Goal: Task Accomplishment & Management: Manage account settings

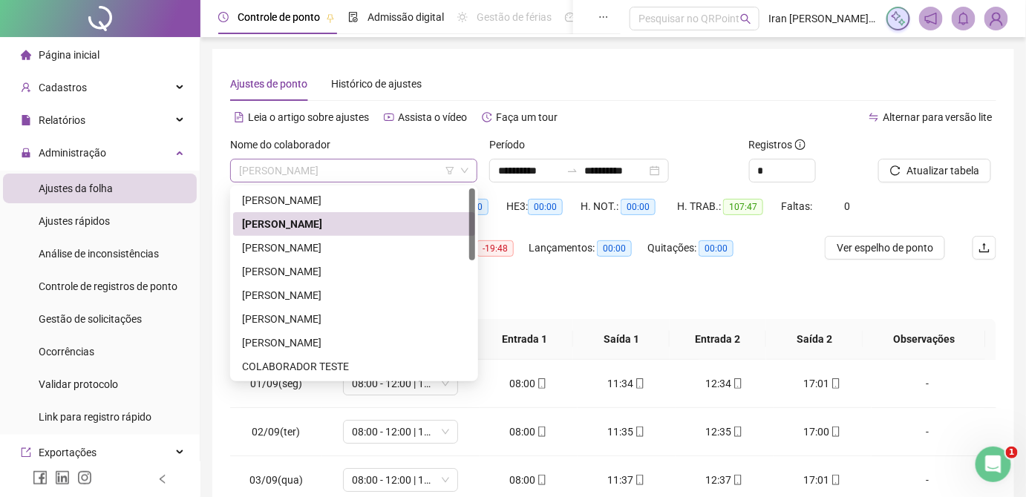
click at [370, 166] on span "[PERSON_NAME]" at bounding box center [353, 171] width 229 height 22
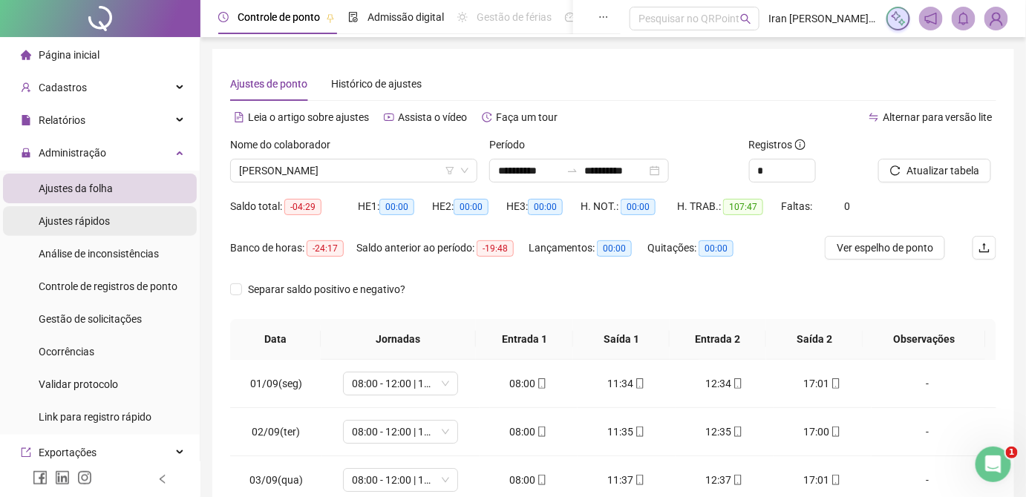
click at [77, 228] on div "Ajustes rápidos" at bounding box center [74, 221] width 71 height 30
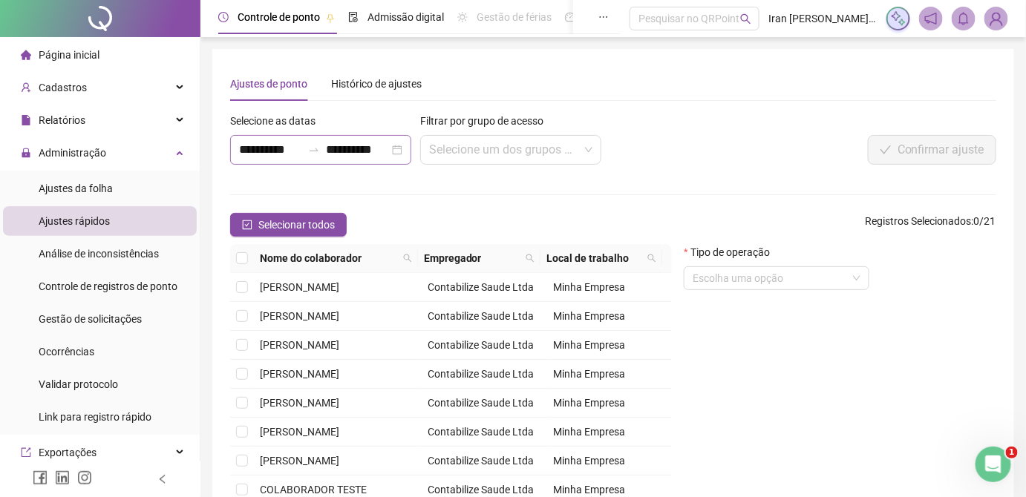
click at [311, 152] on icon "swap-right" at bounding box center [314, 150] width 12 height 12
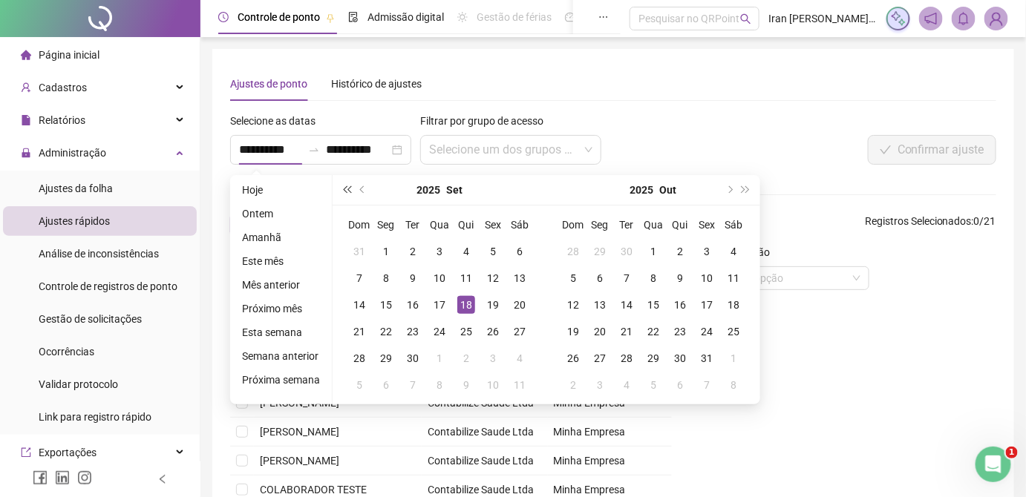
click at [351, 191] on button "super-prev-year" at bounding box center [347, 190] width 16 height 30
click at [738, 191] on button "super-next-year" at bounding box center [746, 190] width 16 height 30
click at [356, 192] on button "prev-year" at bounding box center [363, 190] width 16 height 30
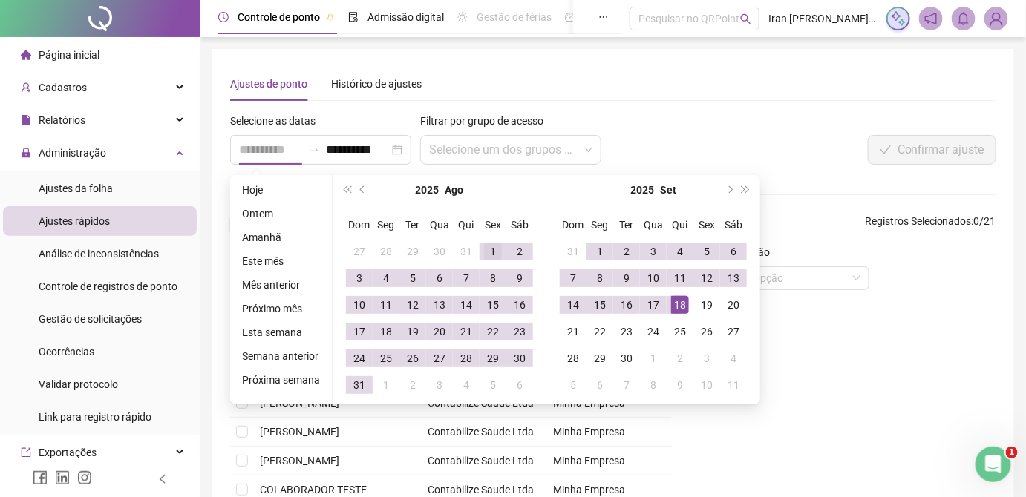
type input "**********"
click at [485, 250] on div "1" at bounding box center [493, 252] width 18 height 18
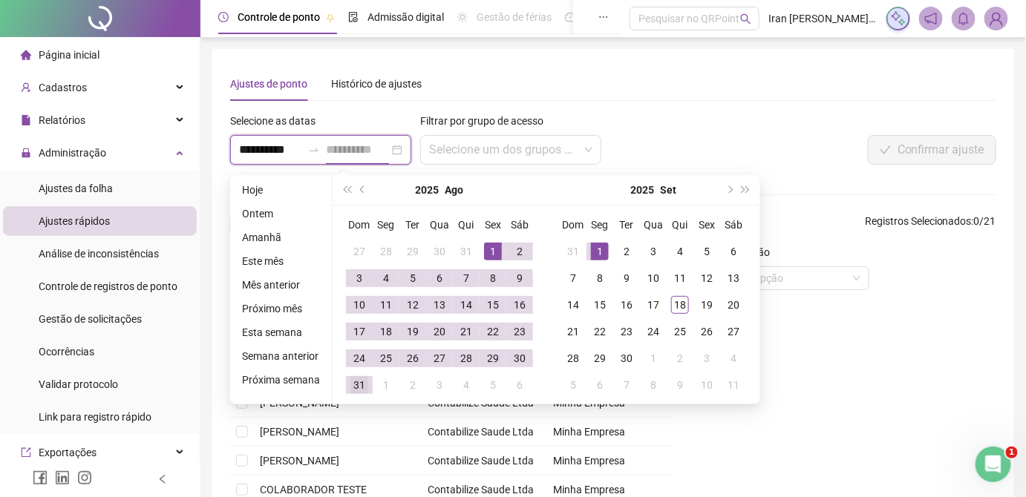
type input "**********"
click at [364, 385] on div "31" at bounding box center [359, 385] width 18 height 18
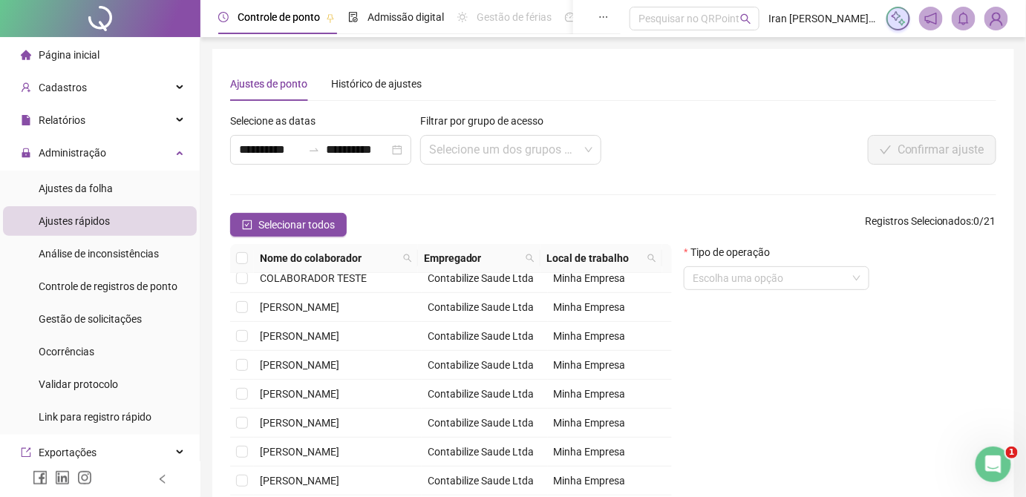
scroll to position [273, 0]
click at [281, 447] on span "[PERSON_NAME]" at bounding box center [299, 452] width 79 height 12
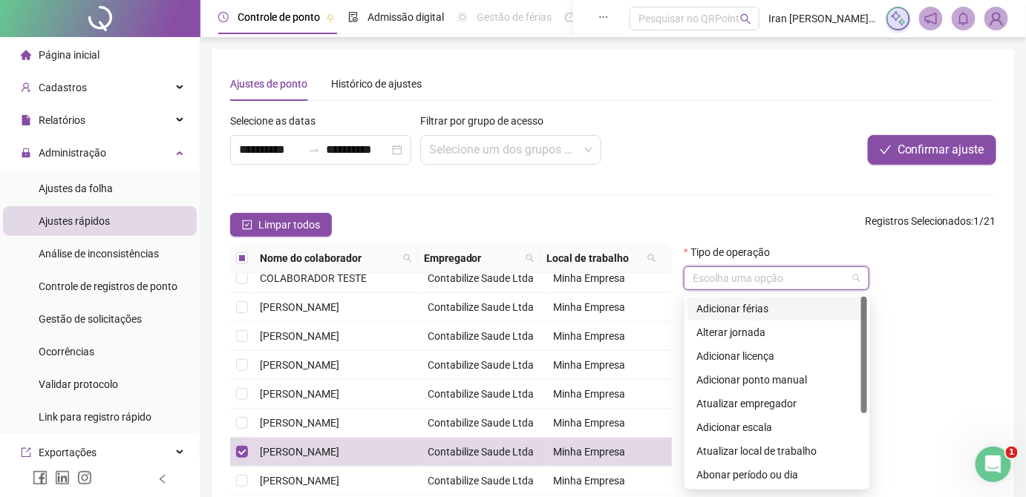
click at [795, 286] on input "search" at bounding box center [770, 278] width 154 height 22
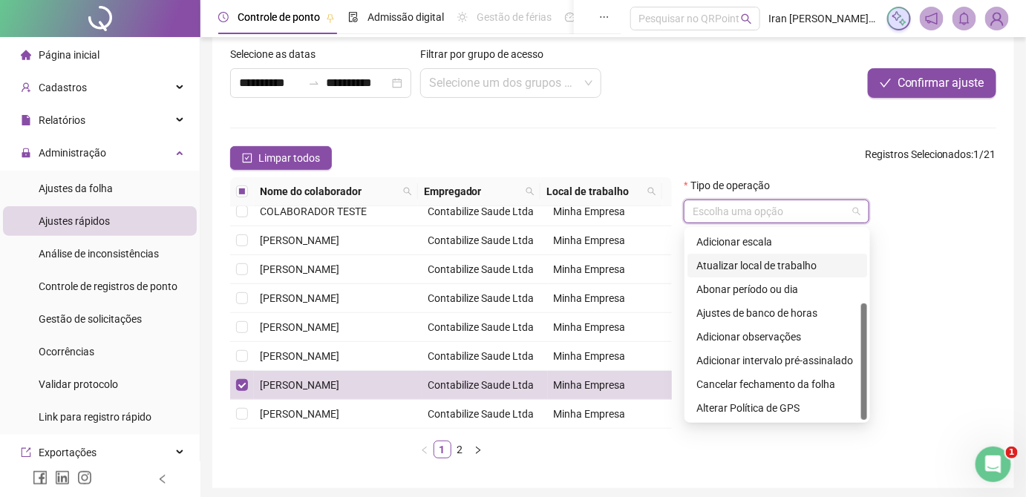
scroll to position [120, 0]
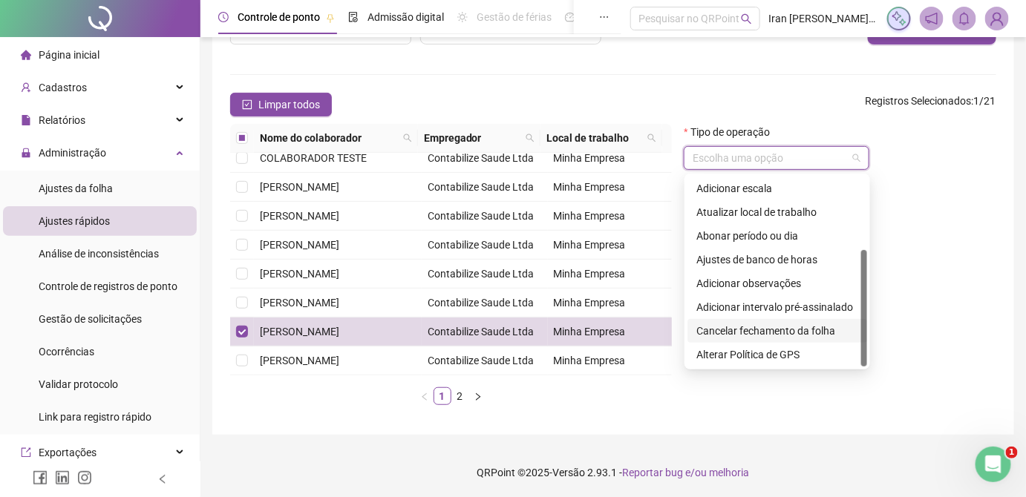
click at [770, 333] on div "Cancelar fechamento da folha" at bounding box center [777, 331] width 162 height 16
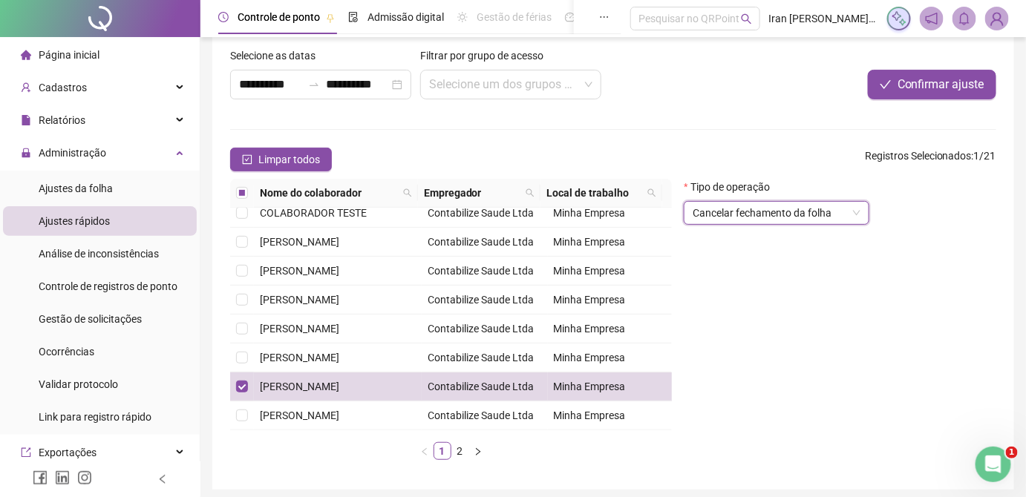
scroll to position [0, 0]
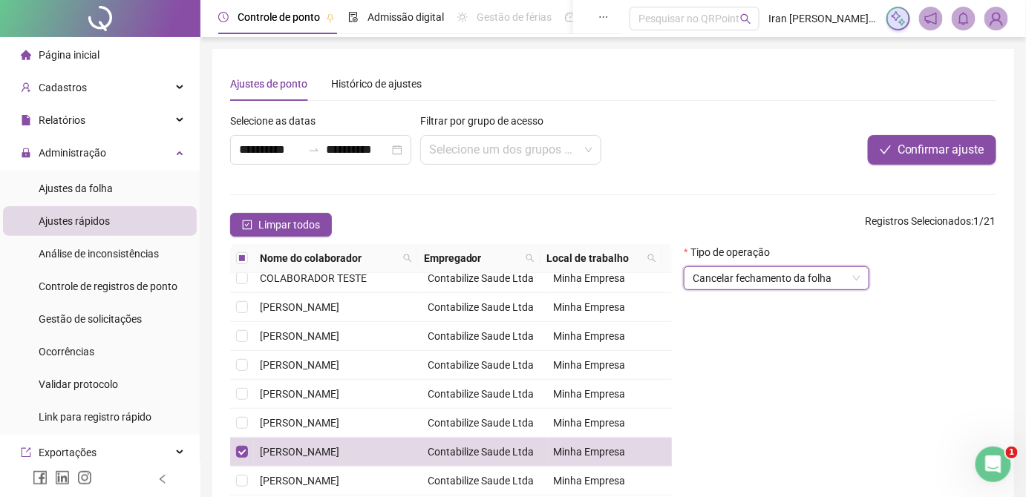
click at [930, 149] on span "Confirmar ajuste" at bounding box center [941, 150] width 87 height 18
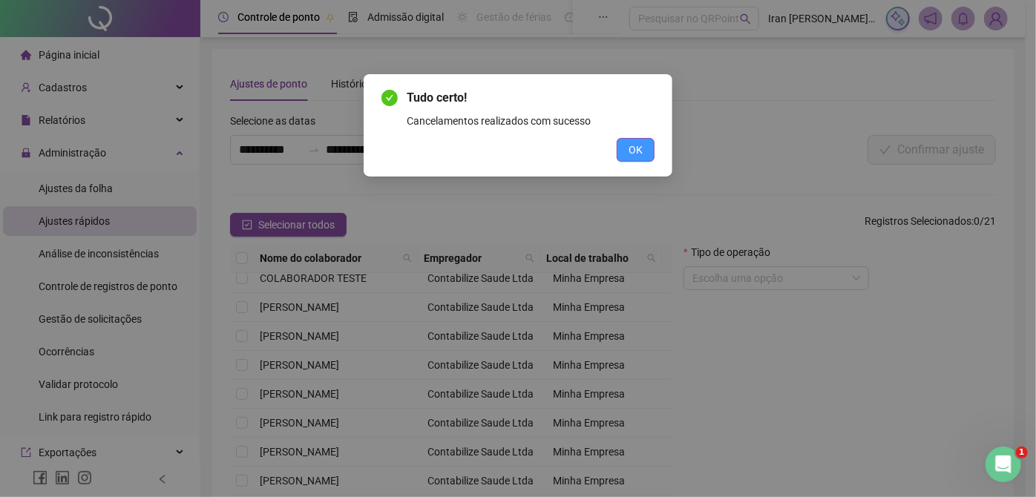
click at [633, 148] on span "OK" at bounding box center [636, 150] width 14 height 16
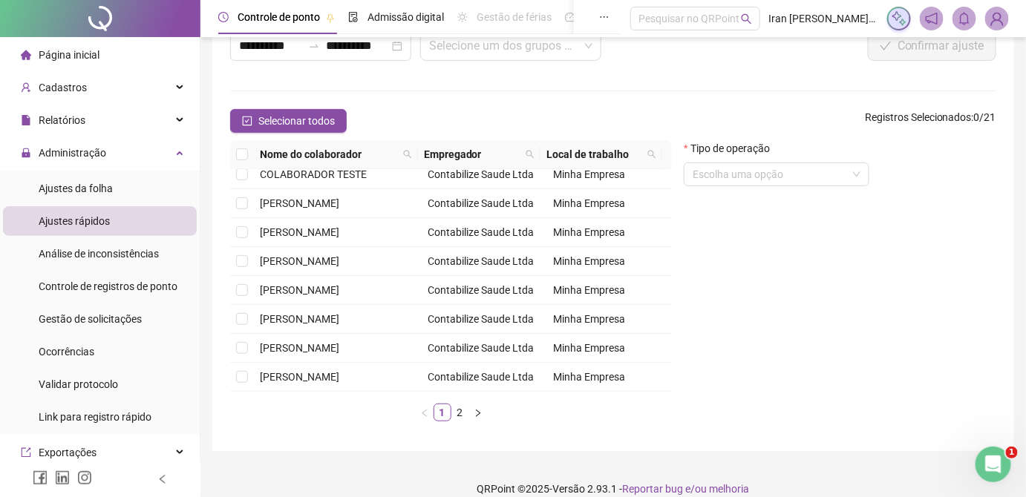
scroll to position [120, 0]
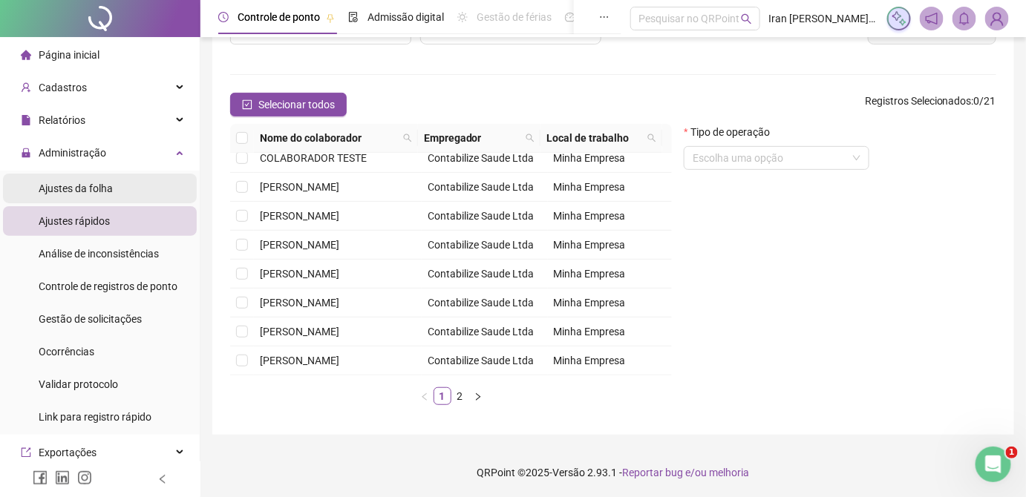
click at [117, 202] on li "Ajustes da folha" at bounding box center [100, 189] width 194 height 30
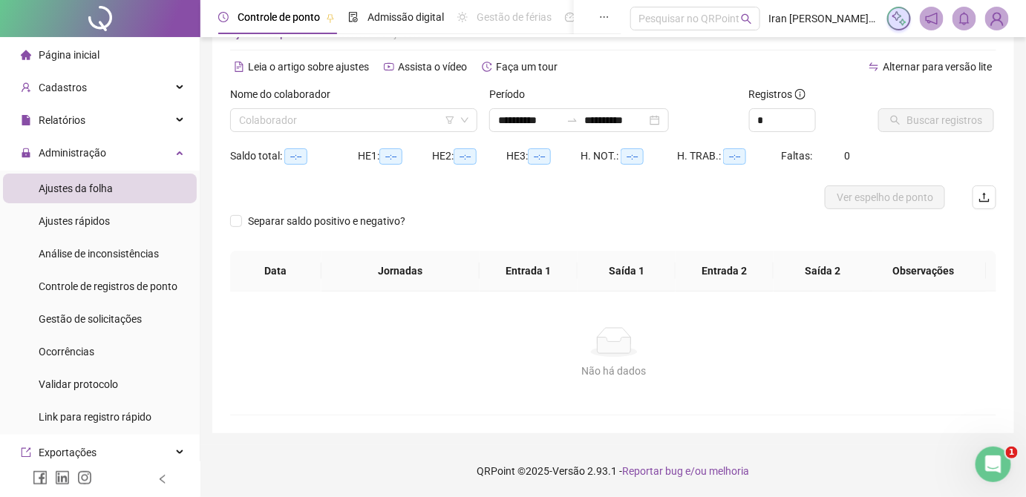
scroll to position [49, 0]
click at [368, 137] on div "Nome do colaborador Colaborador" at bounding box center [353, 117] width 259 height 58
click at [363, 129] on input "search" at bounding box center [347, 122] width 216 height 22
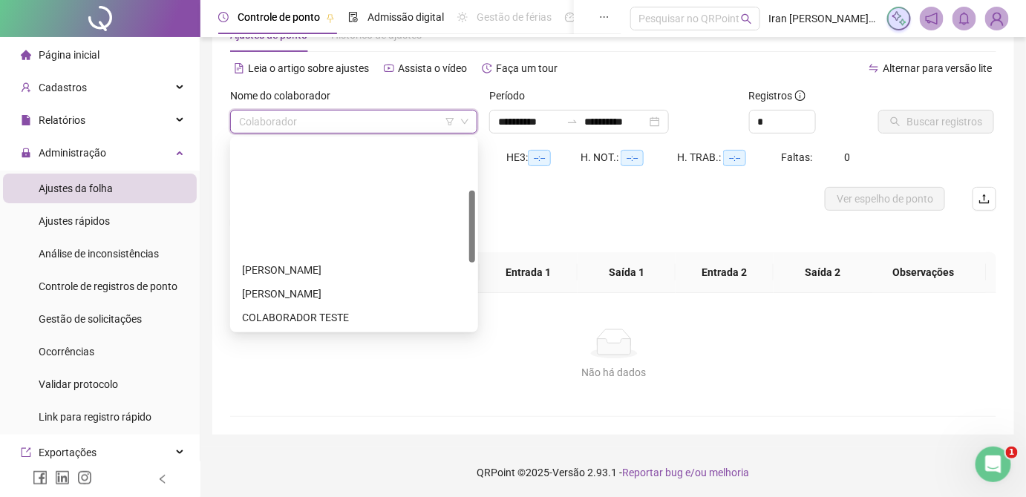
scroll to position [134, 0]
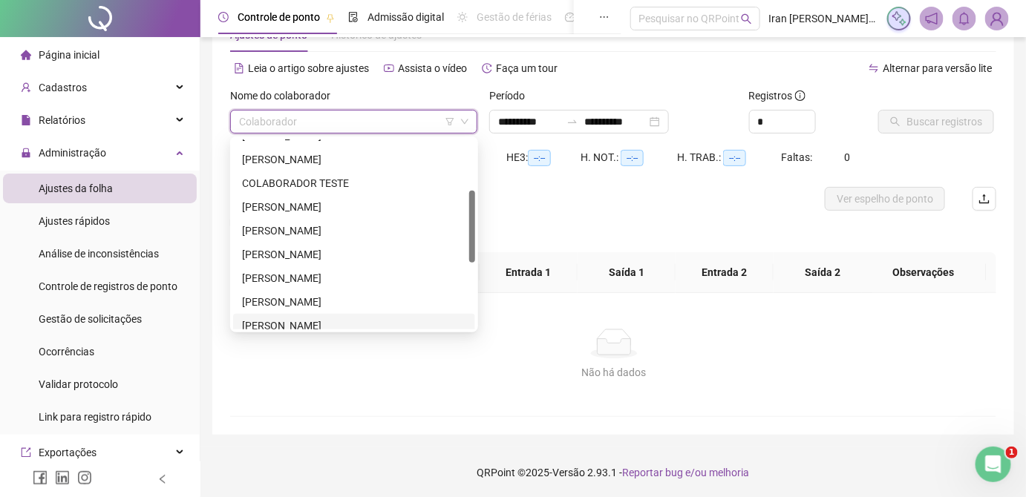
click at [340, 323] on div "[PERSON_NAME]" at bounding box center [354, 326] width 224 height 16
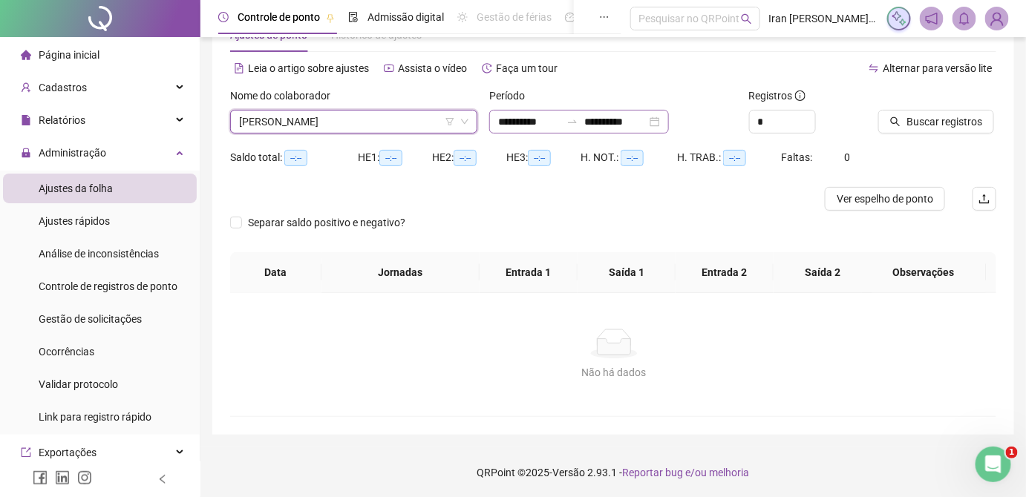
click at [578, 120] on icon "swap-right" at bounding box center [572, 122] width 12 height 12
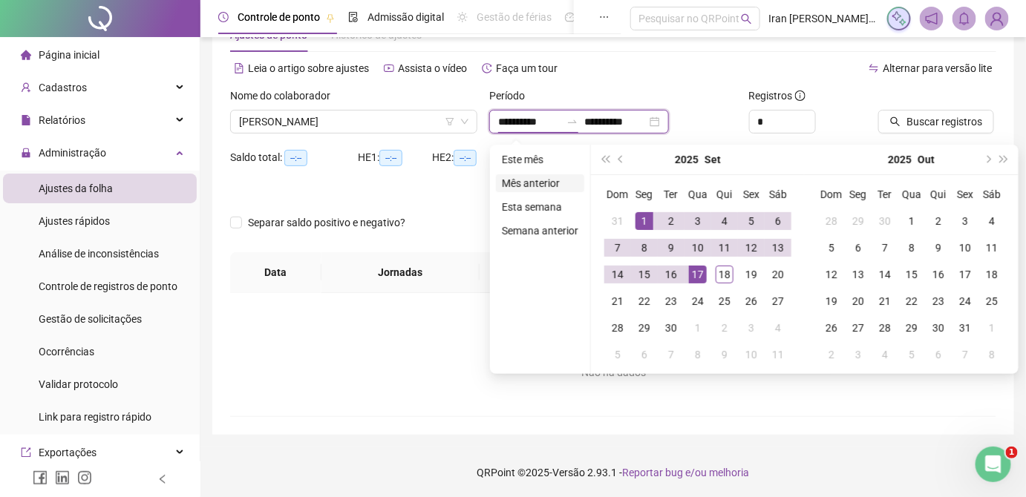
type input "**********"
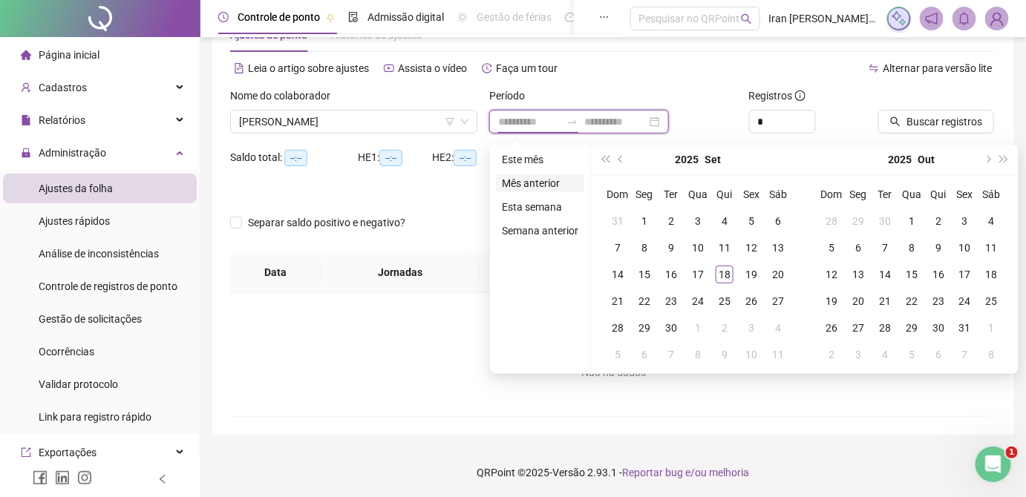
type input "**********"
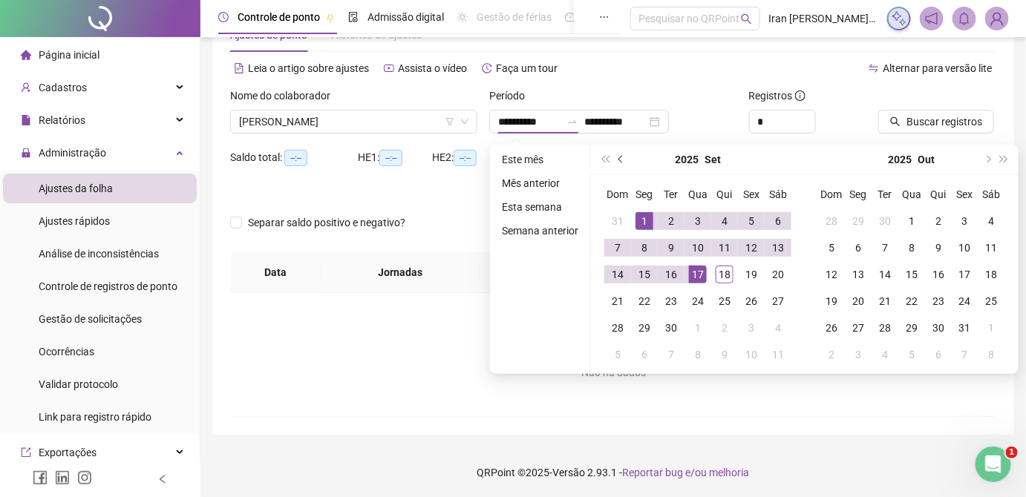
click at [618, 157] on span "prev-year" at bounding box center [621, 159] width 7 height 7
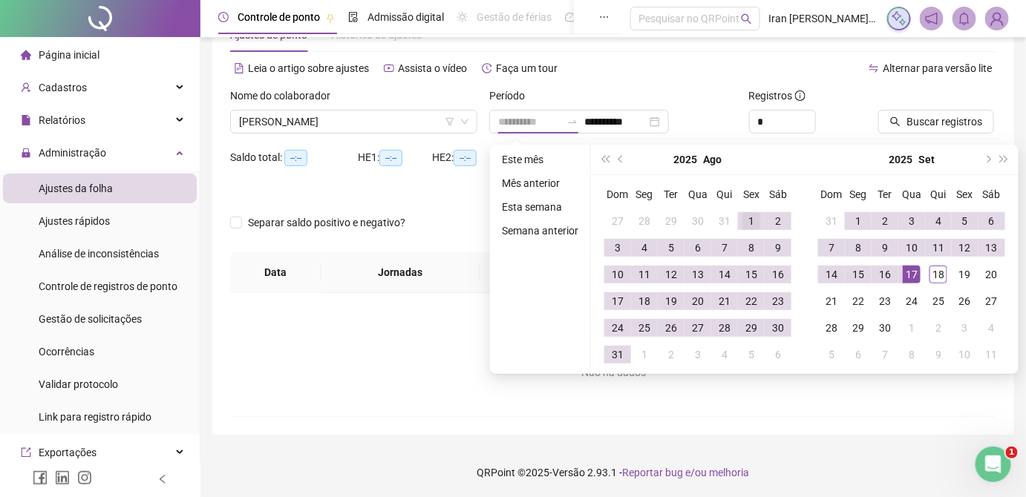
type input "**********"
click at [744, 214] on div "1" at bounding box center [751, 221] width 18 height 18
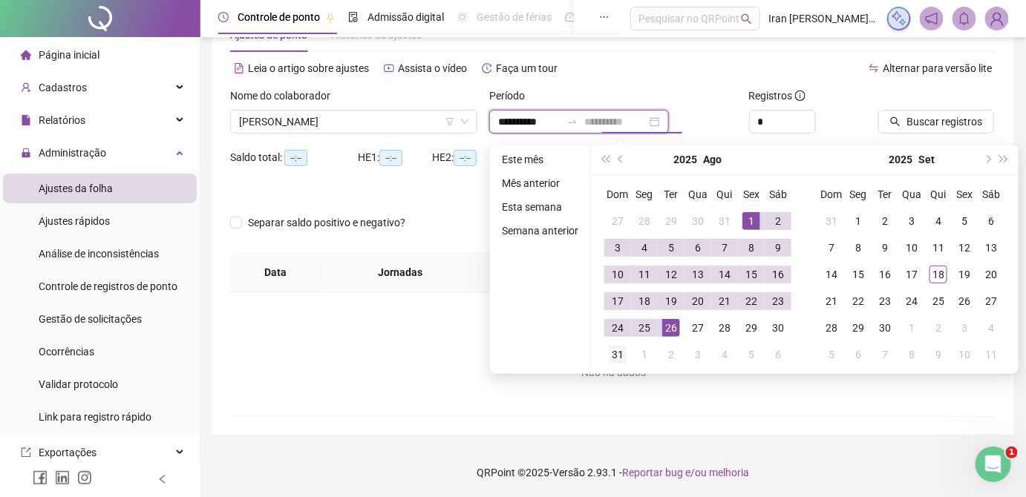
type input "**********"
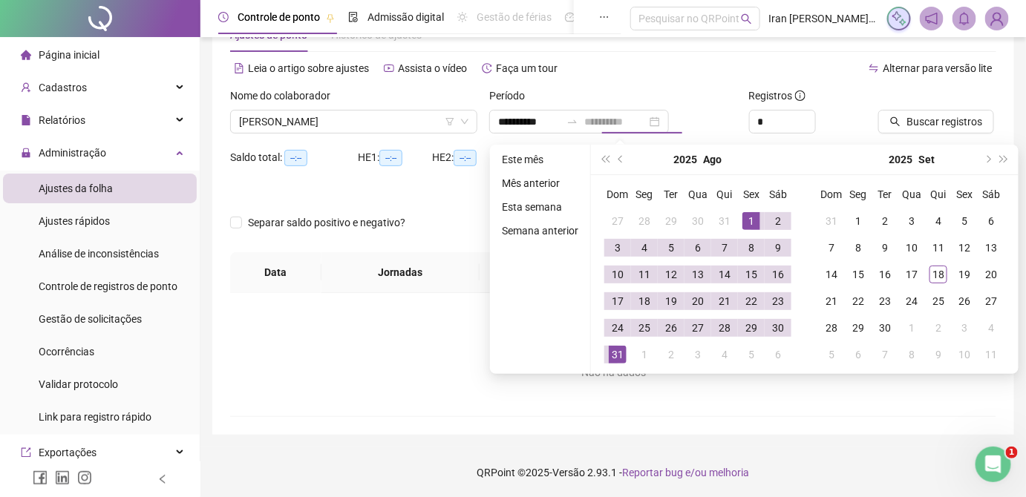
click at [615, 355] on div "31" at bounding box center [618, 355] width 18 height 18
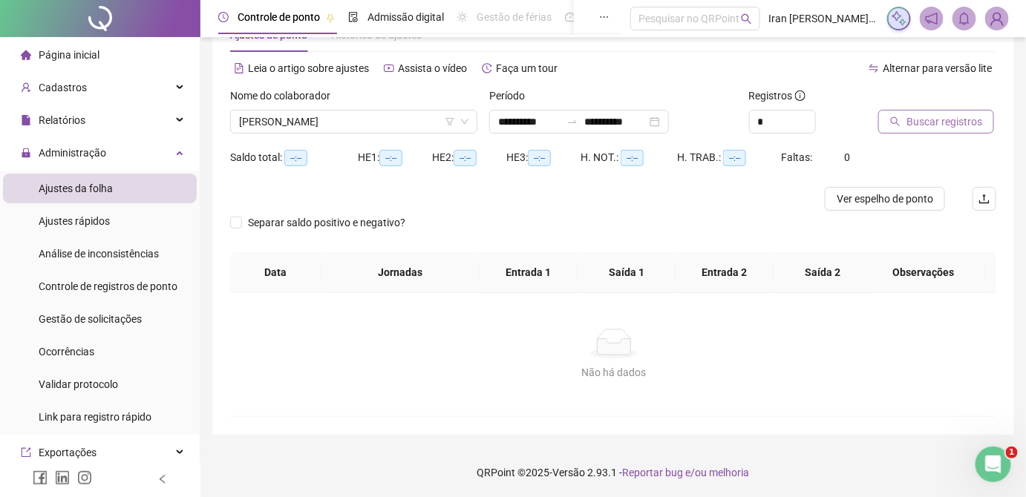
click at [912, 127] on span "Buscar registros" at bounding box center [945, 122] width 76 height 16
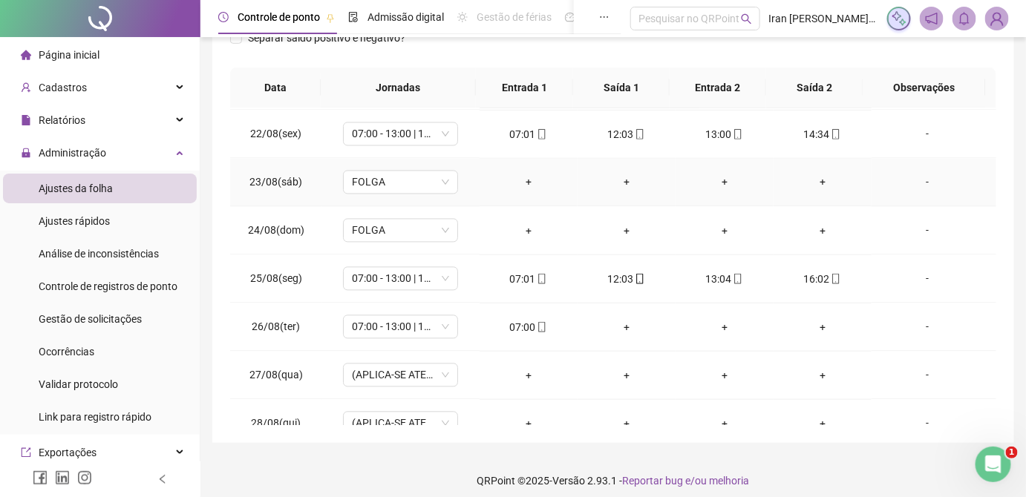
scroll to position [1012, 0]
click at [618, 321] on div "+" at bounding box center [626, 327] width 74 height 16
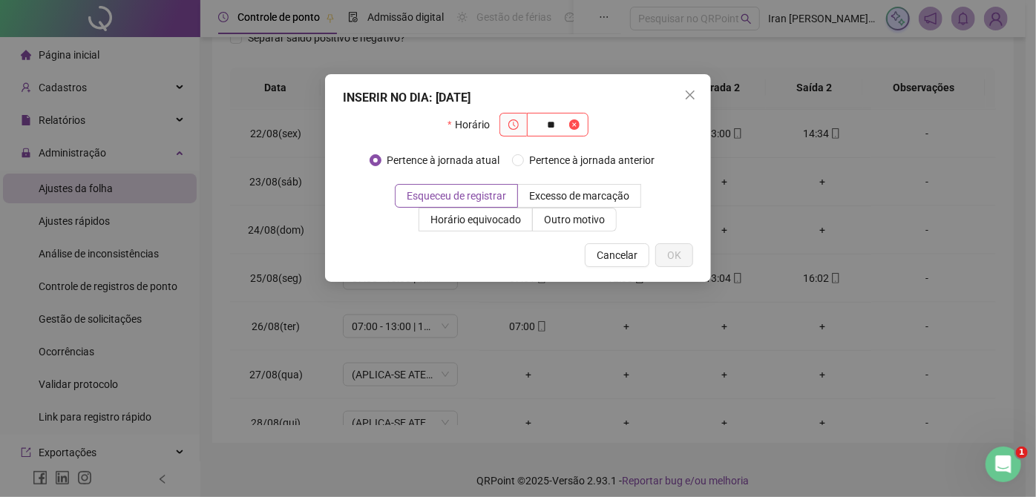
type input "*"
type input "*****"
click at [679, 249] on span "OK" at bounding box center [674, 255] width 14 height 16
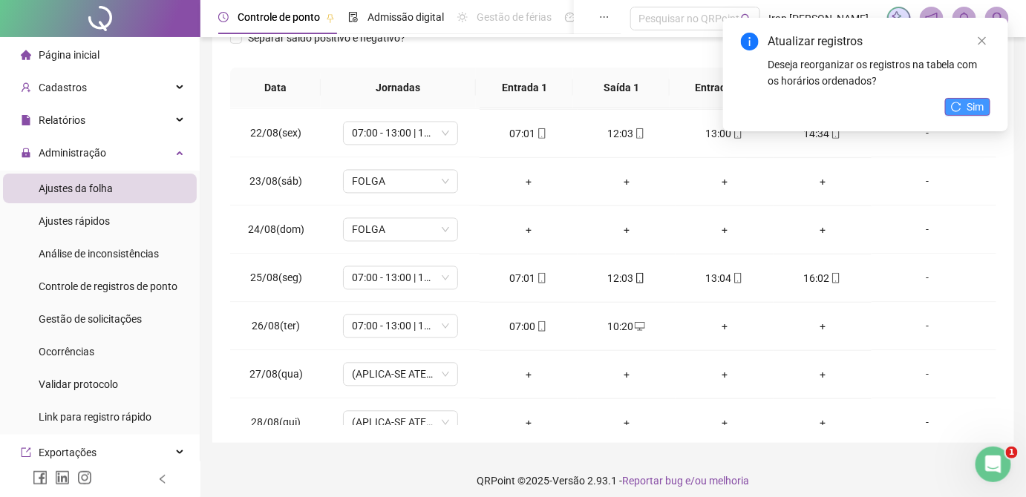
click at [981, 102] on span "Sim" at bounding box center [975, 107] width 17 height 16
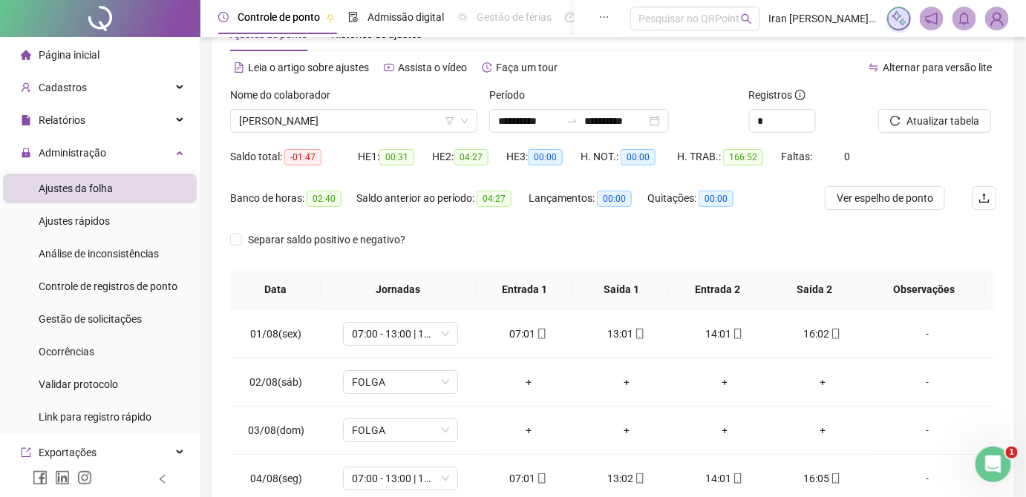
scroll to position [37, 0]
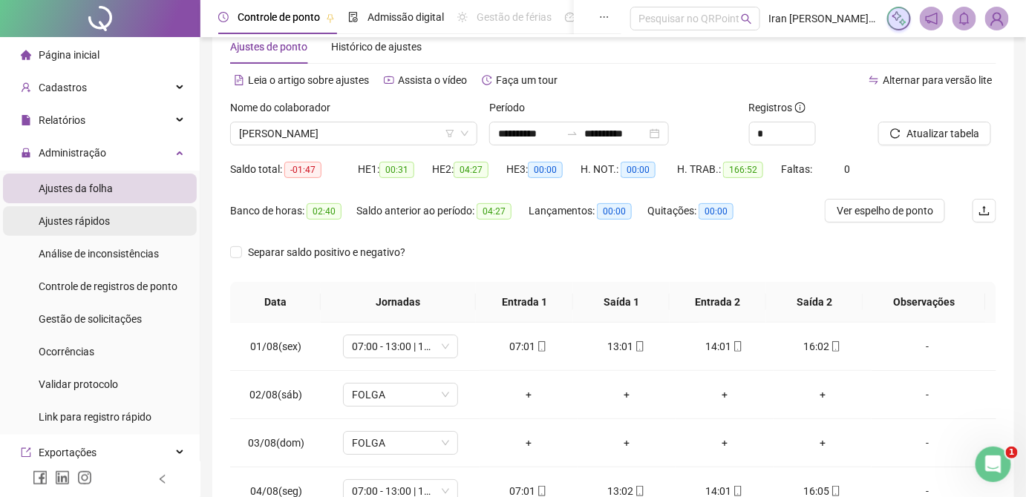
click at [99, 220] on span "Ajustes rápidos" at bounding box center [74, 221] width 71 height 12
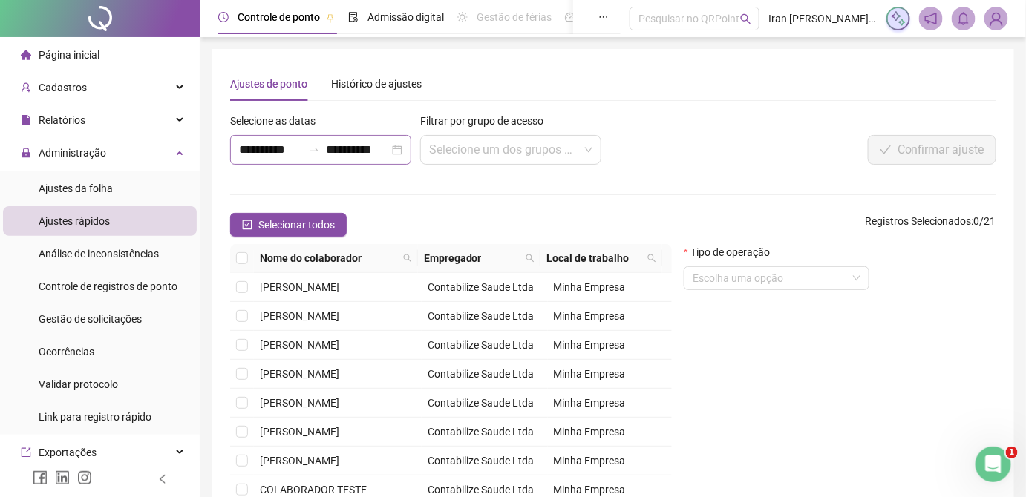
click at [316, 152] on icon "swap-right" at bounding box center [314, 150] width 12 height 12
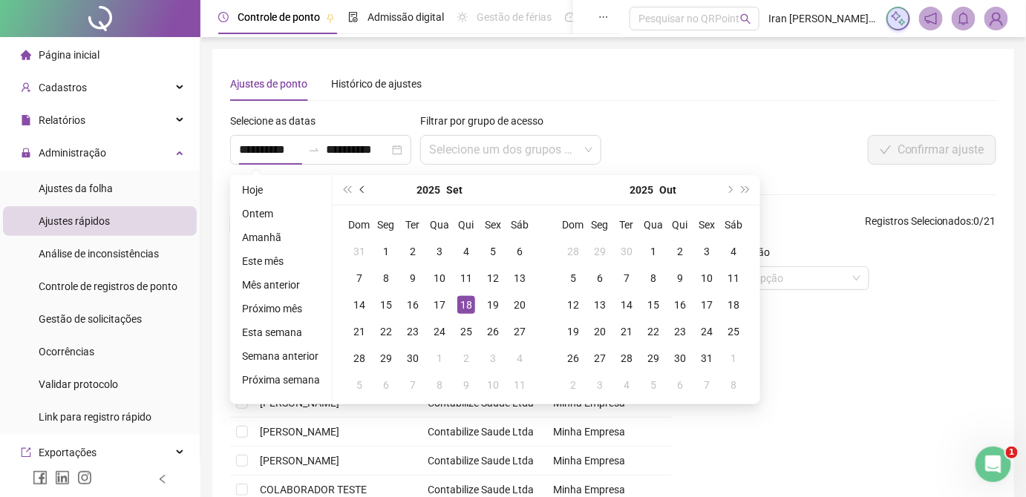
click at [355, 189] on button "prev-year" at bounding box center [363, 190] width 16 height 30
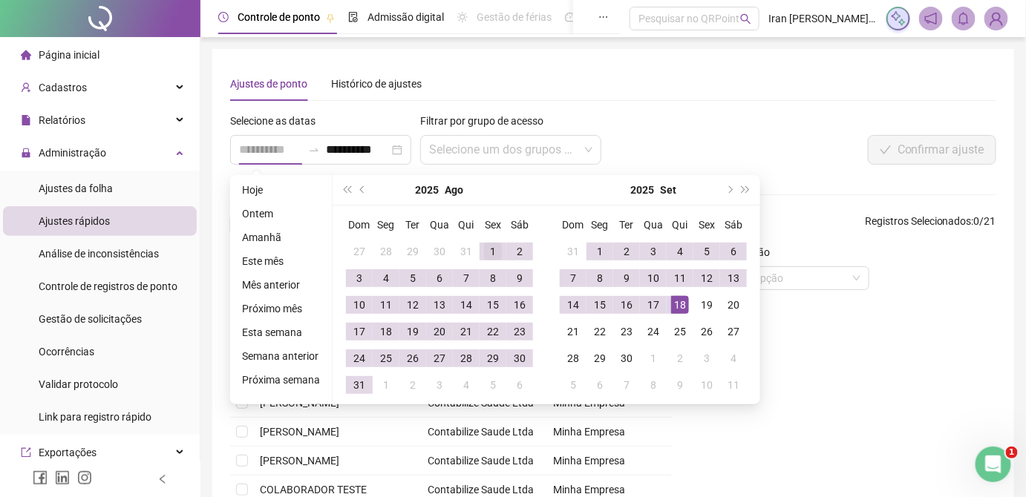
type input "**********"
click at [490, 250] on div "1" at bounding box center [493, 252] width 18 height 18
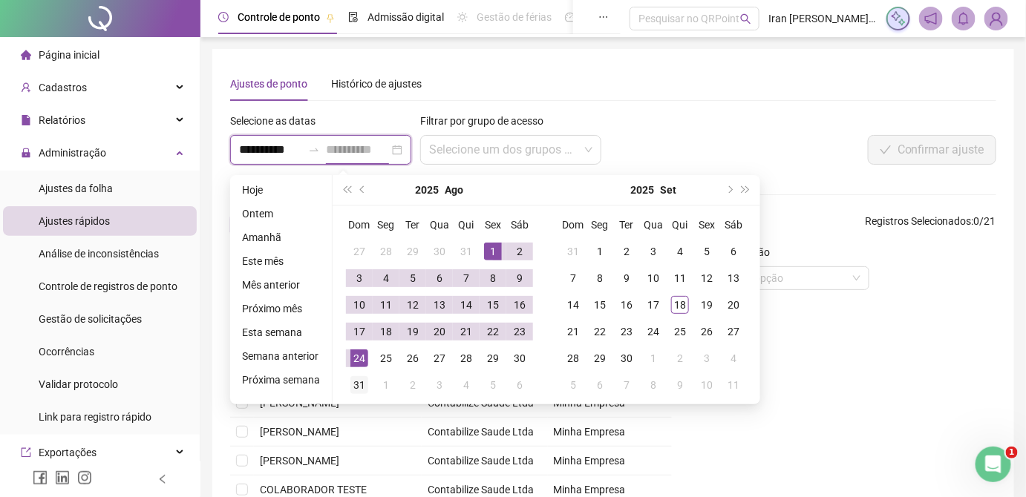
type input "**********"
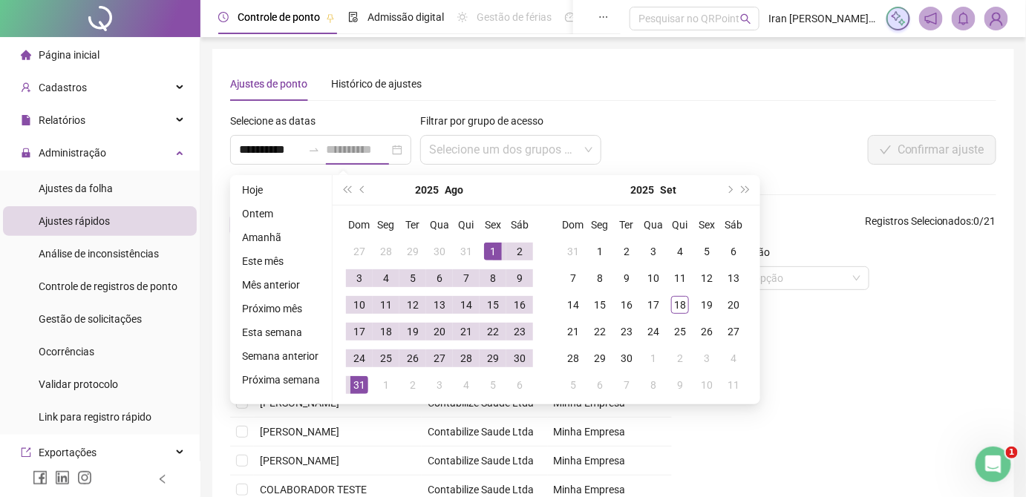
click at [360, 386] on div "31" at bounding box center [359, 385] width 18 height 18
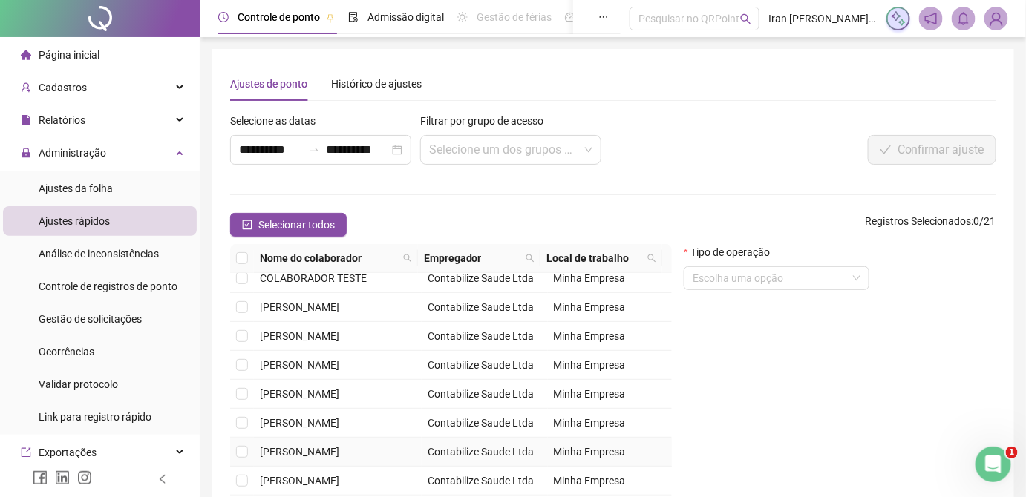
scroll to position [273, 0]
click at [257, 439] on td "[PERSON_NAME]" at bounding box center [338, 452] width 168 height 29
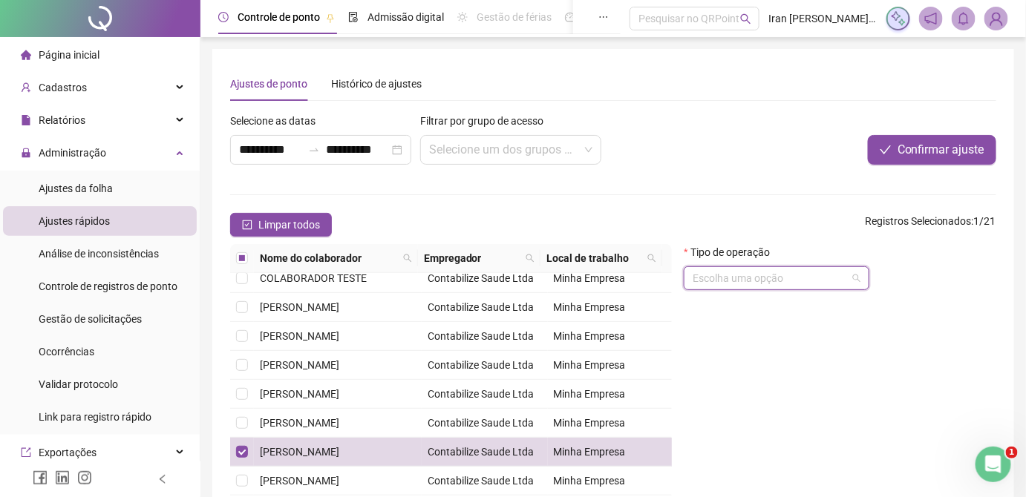
click at [790, 282] on input "search" at bounding box center [770, 278] width 154 height 22
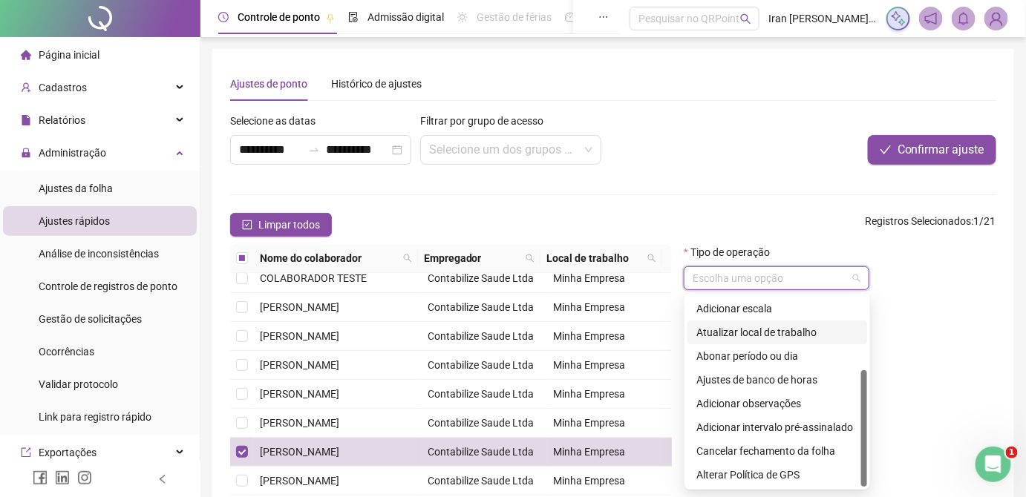
scroll to position [119, 0]
drag, startPoint x: 861, startPoint y: 375, endPoint x: 863, endPoint y: 428, distance: 53.5
click at [863, 428] on div at bounding box center [864, 428] width 6 height 117
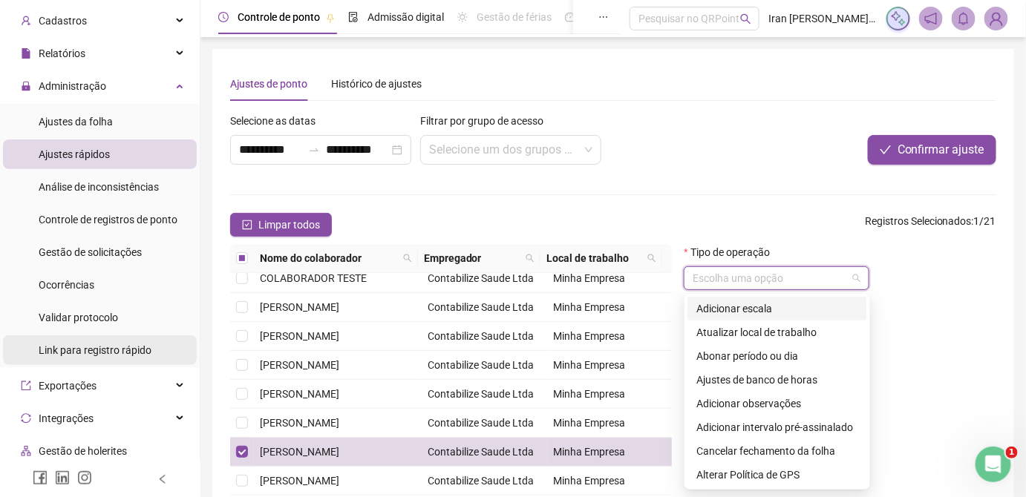
scroll to position [0, 0]
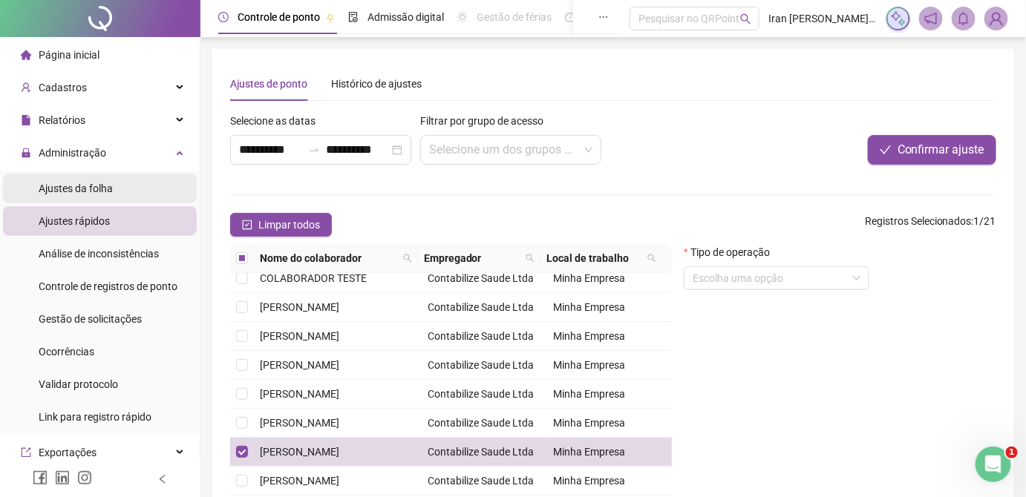
click at [104, 178] on div "Ajustes da folha" at bounding box center [76, 189] width 74 height 30
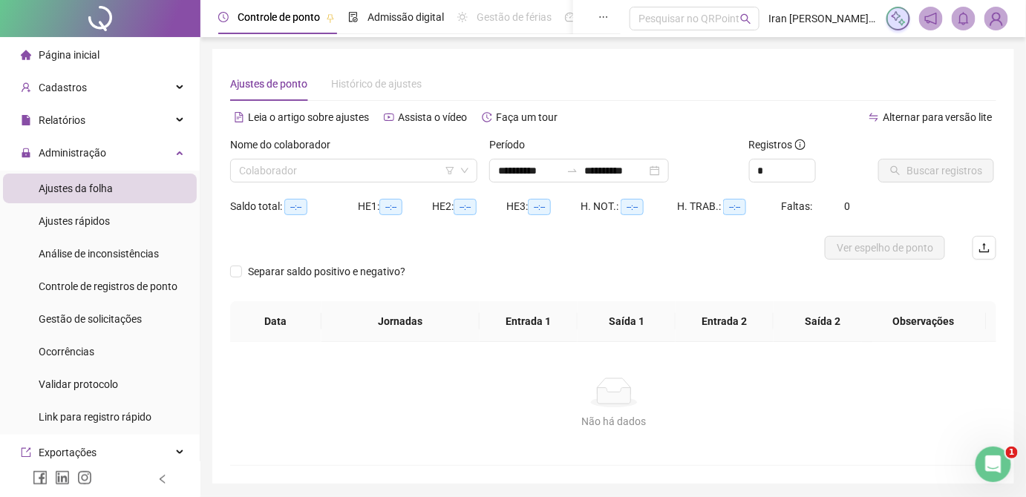
type input "**********"
click at [288, 169] on input "search" at bounding box center [347, 171] width 216 height 22
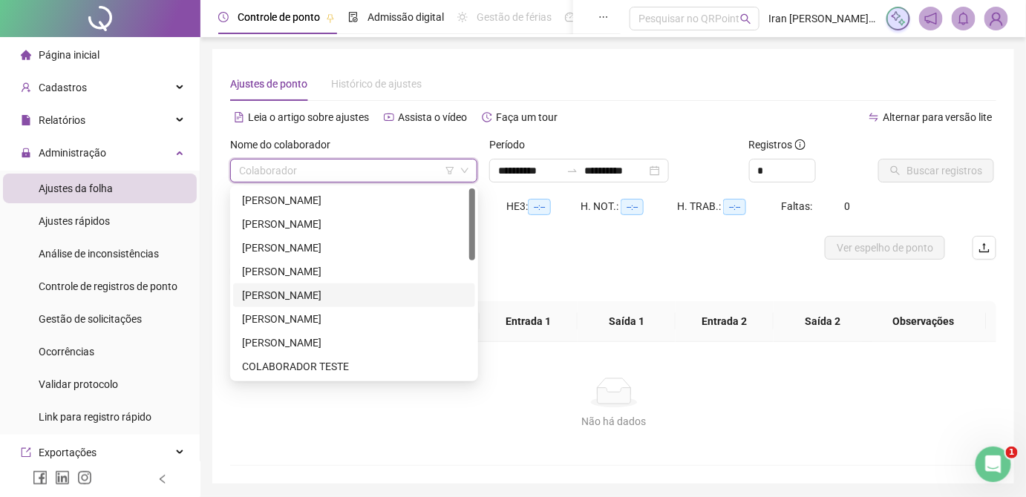
scroll to position [134, 0]
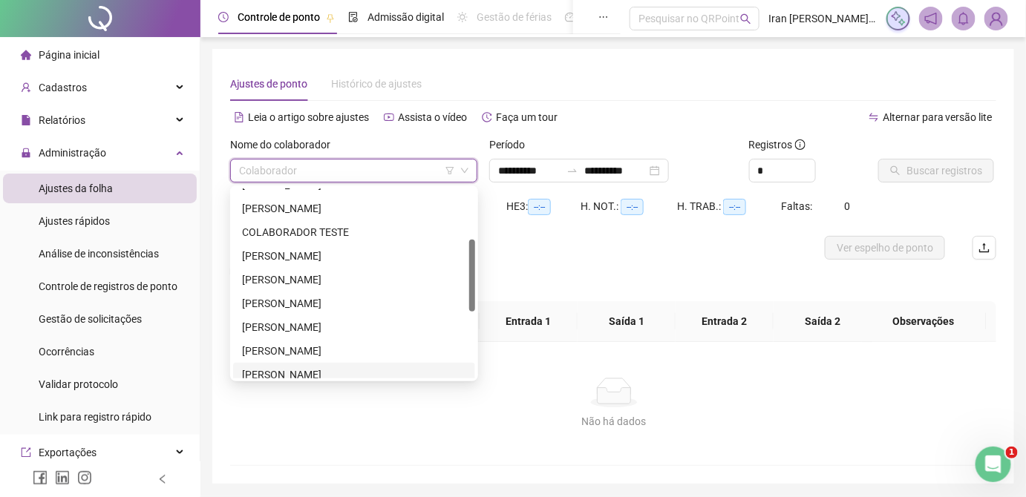
click at [316, 369] on div "[PERSON_NAME]" at bounding box center [354, 375] width 224 height 16
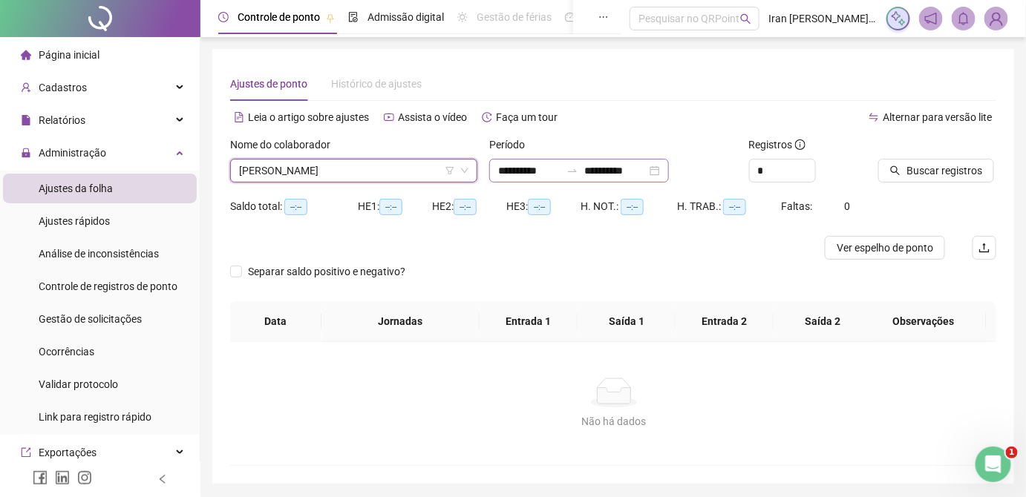
click at [578, 172] on icon "swap-right" at bounding box center [572, 171] width 12 height 12
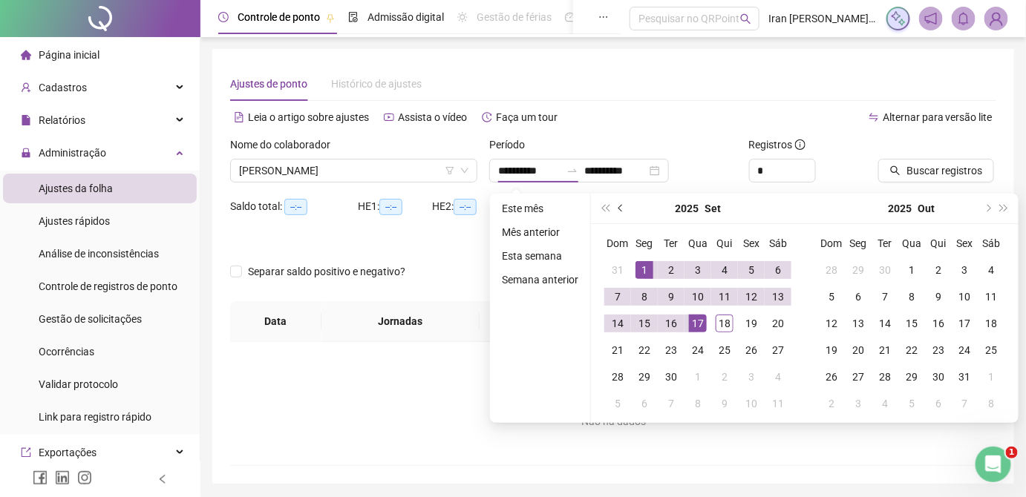
click at [618, 209] on span "prev-year" at bounding box center [621, 208] width 7 height 7
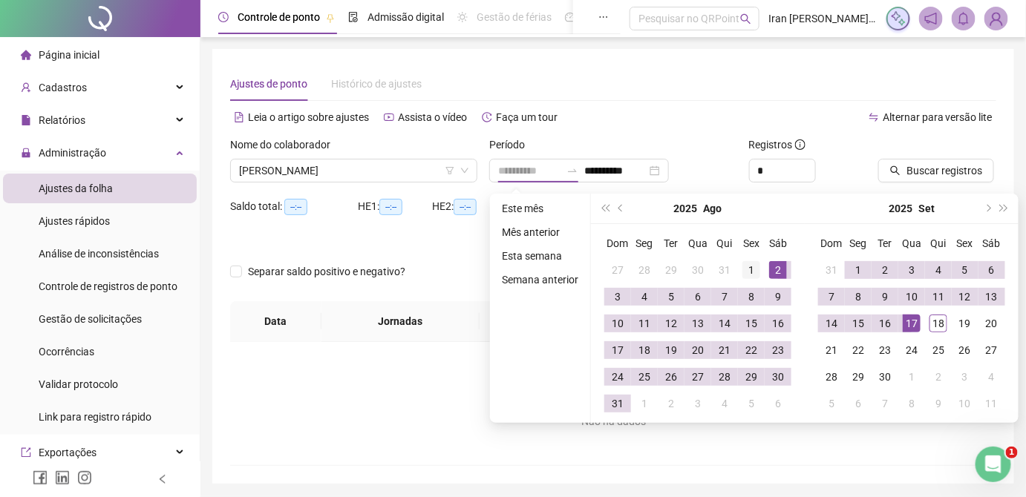
type input "**********"
click at [754, 273] on div "1" at bounding box center [751, 270] width 18 height 18
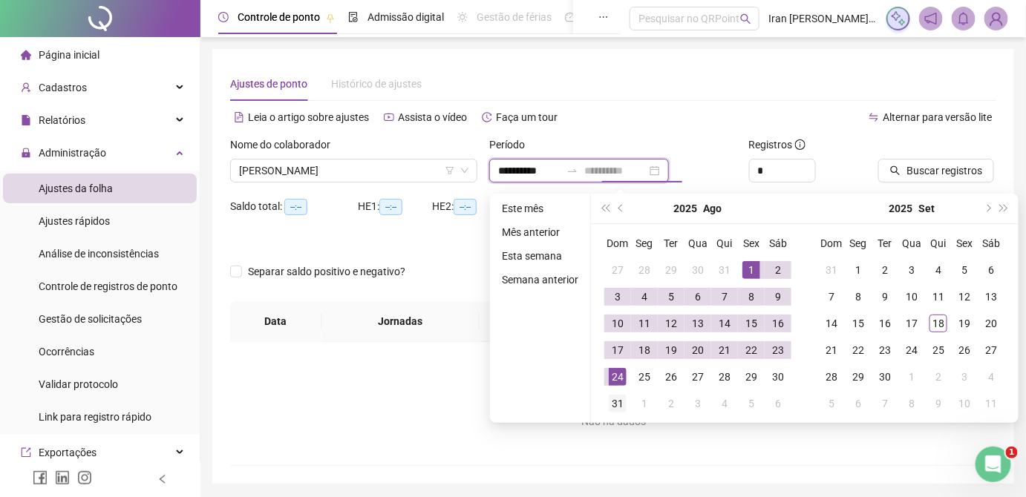
type input "**********"
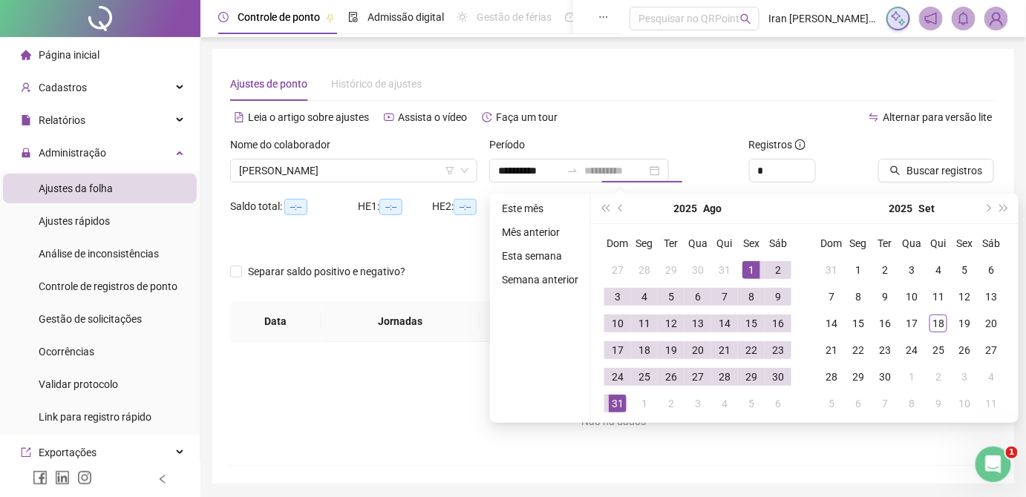
click at [618, 402] on div "31" at bounding box center [618, 404] width 18 height 18
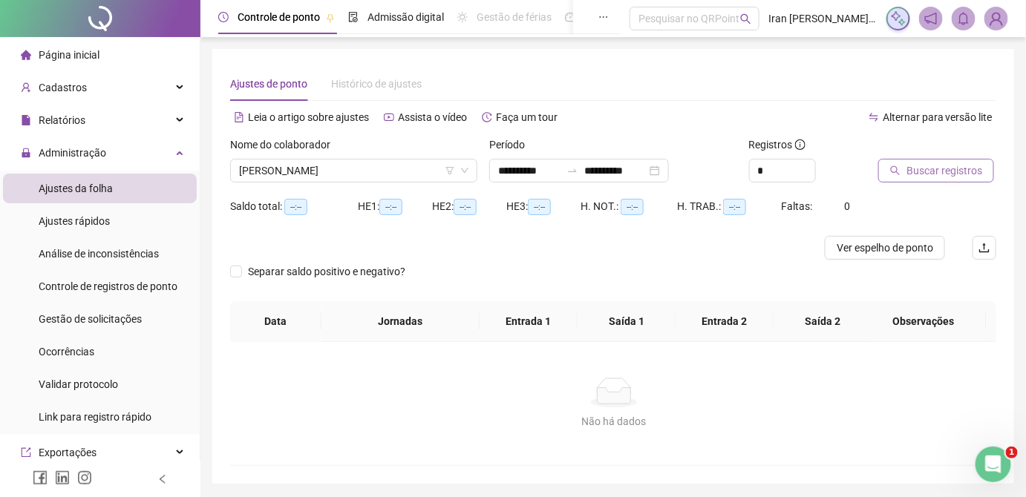
click at [922, 170] on span "Buscar registros" at bounding box center [945, 171] width 76 height 16
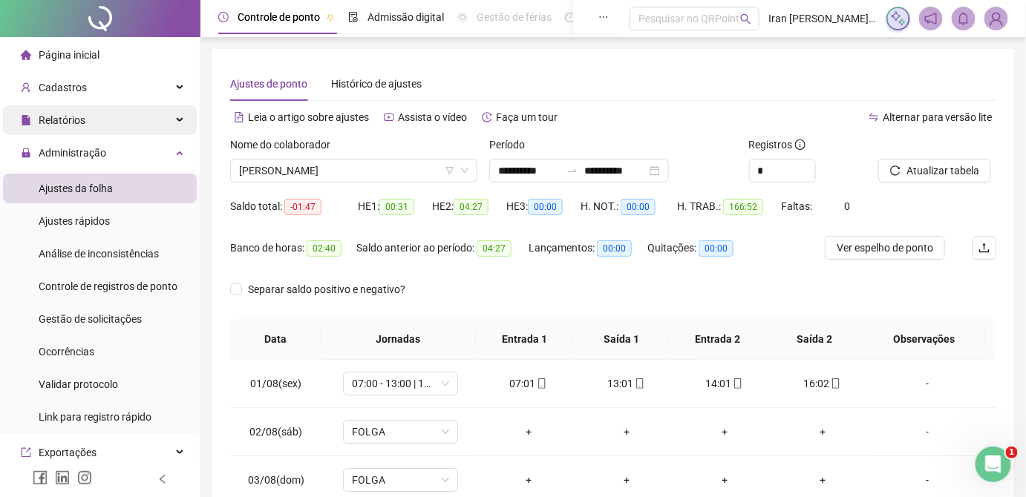
click at [117, 127] on div "Relatórios" at bounding box center [100, 120] width 194 height 30
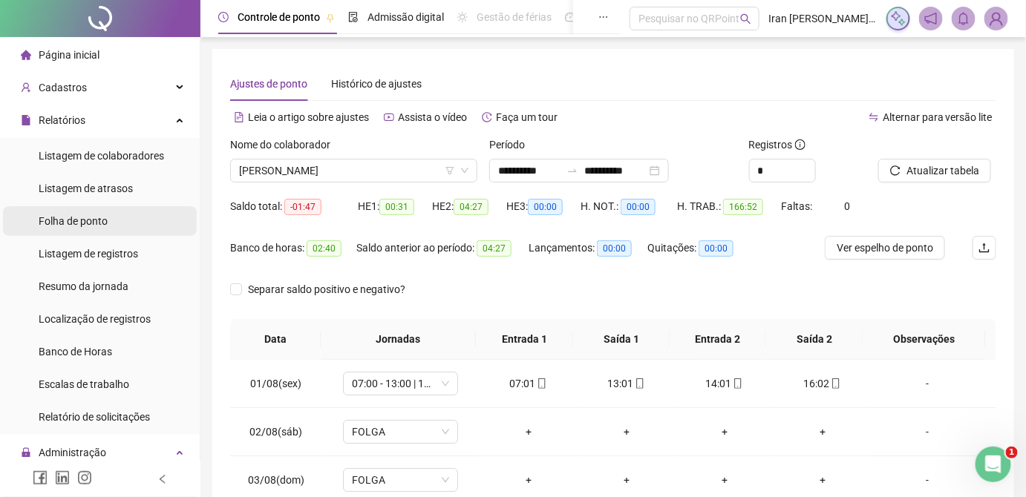
click at [95, 226] on span "Folha de ponto" at bounding box center [73, 221] width 69 height 12
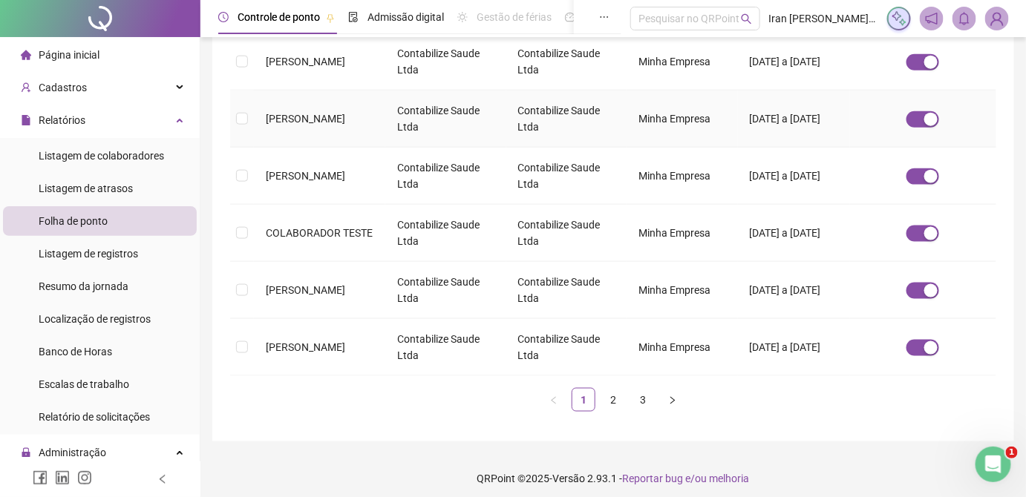
scroll to position [533, 0]
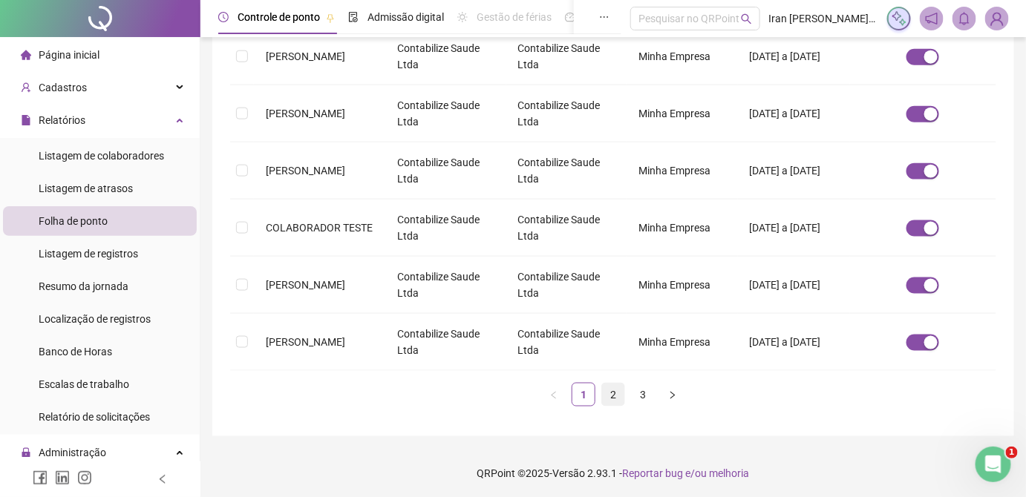
click at [612, 395] on link "2" at bounding box center [613, 395] width 22 height 22
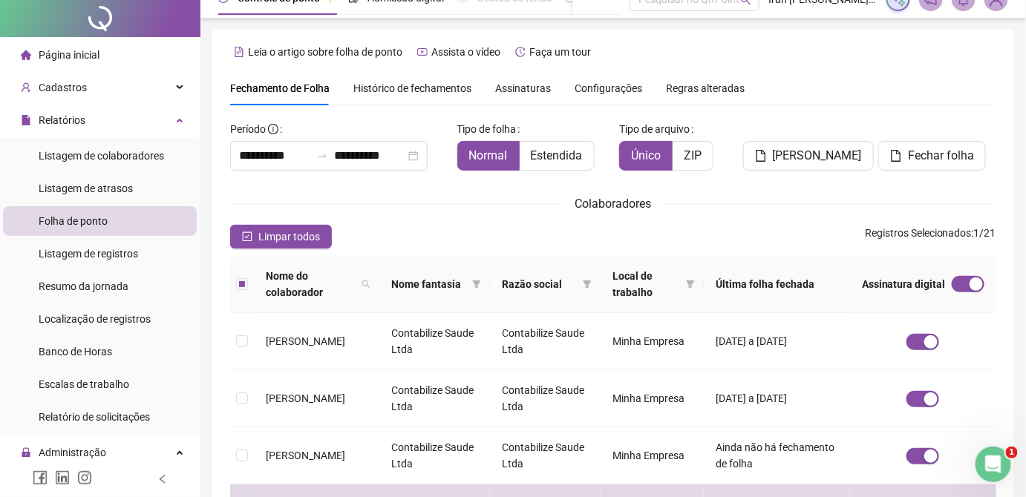
scroll to position [0, 0]
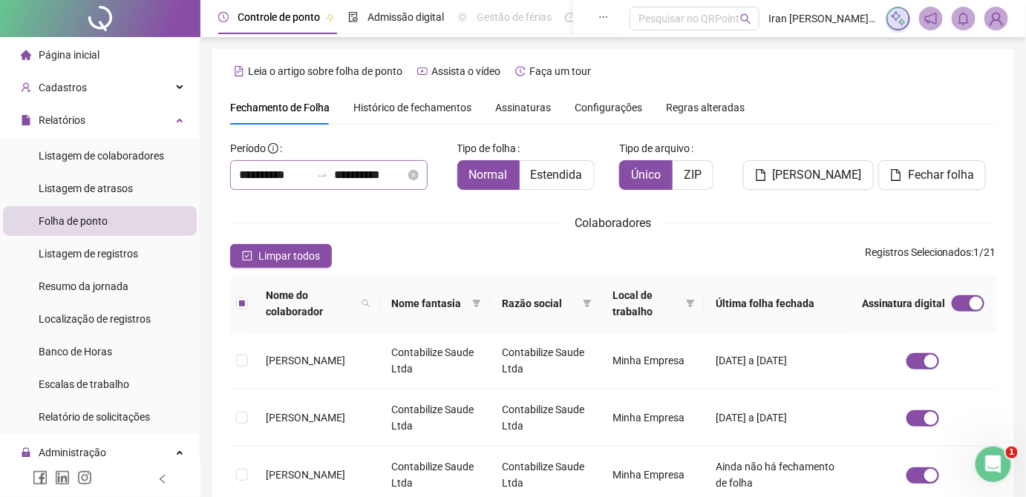
click at [328, 177] on icon "swap-right" at bounding box center [322, 175] width 12 height 12
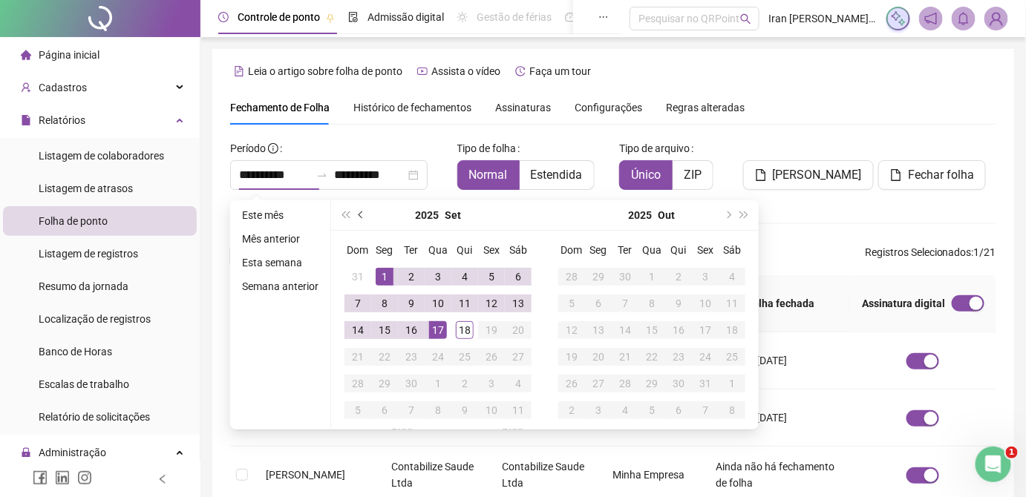
click at [360, 214] on span "prev-year" at bounding box center [362, 215] width 7 height 7
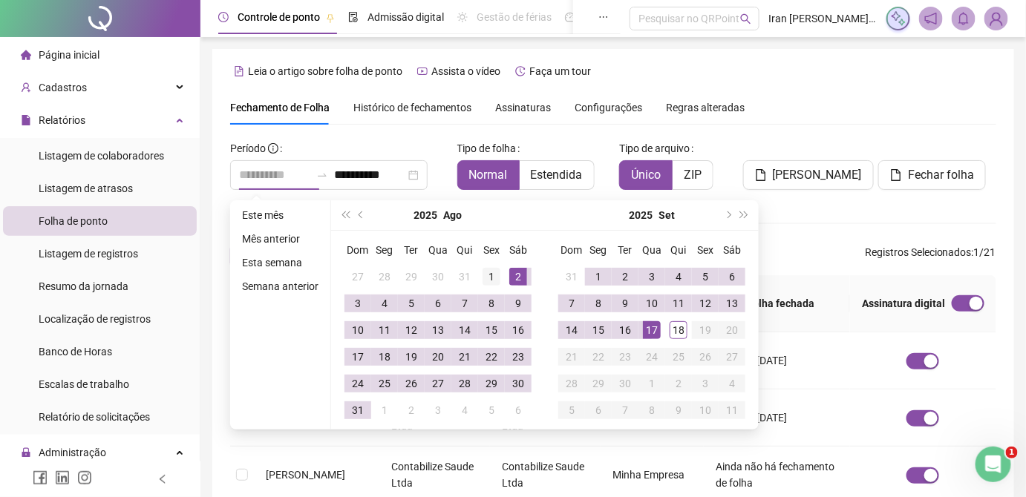
type input "**********"
click at [492, 272] on div "1" at bounding box center [492, 277] width 18 height 18
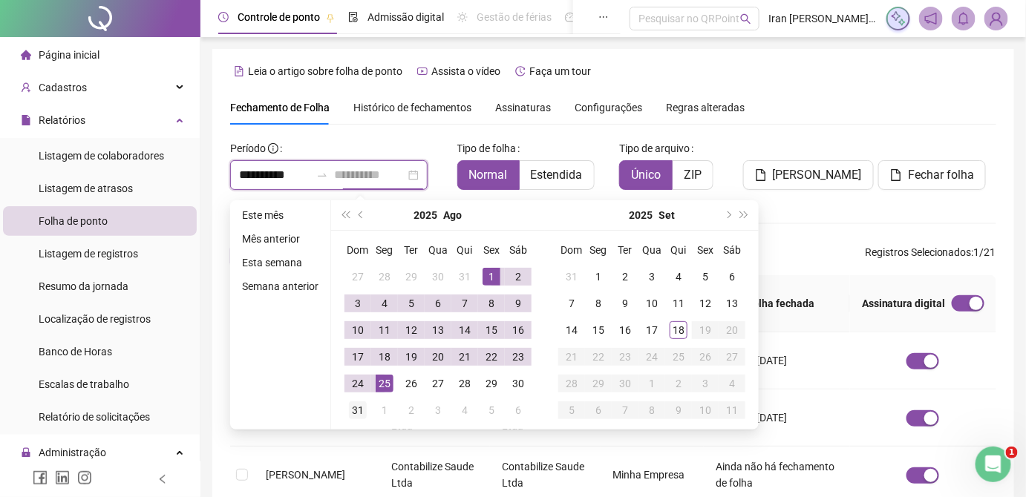
type input "**********"
click at [359, 408] on div "31" at bounding box center [358, 411] width 18 height 18
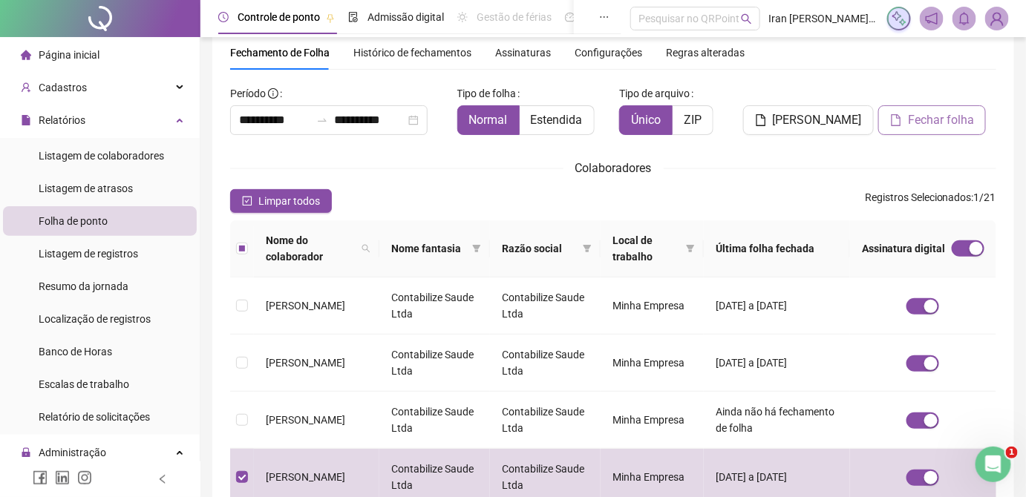
click at [950, 115] on span "Fechar folha" at bounding box center [941, 120] width 66 height 18
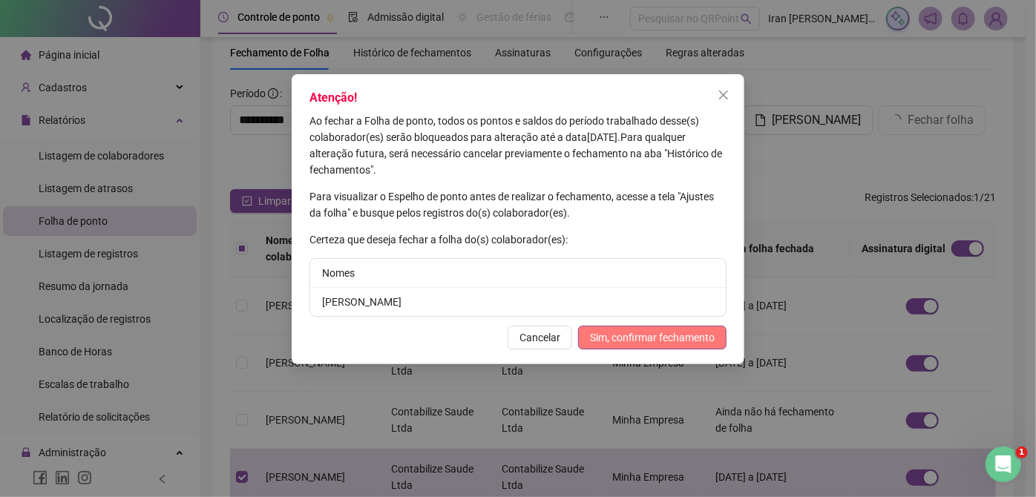
click at [628, 340] on span "Sim, confirmar fechamento" at bounding box center [652, 338] width 125 height 16
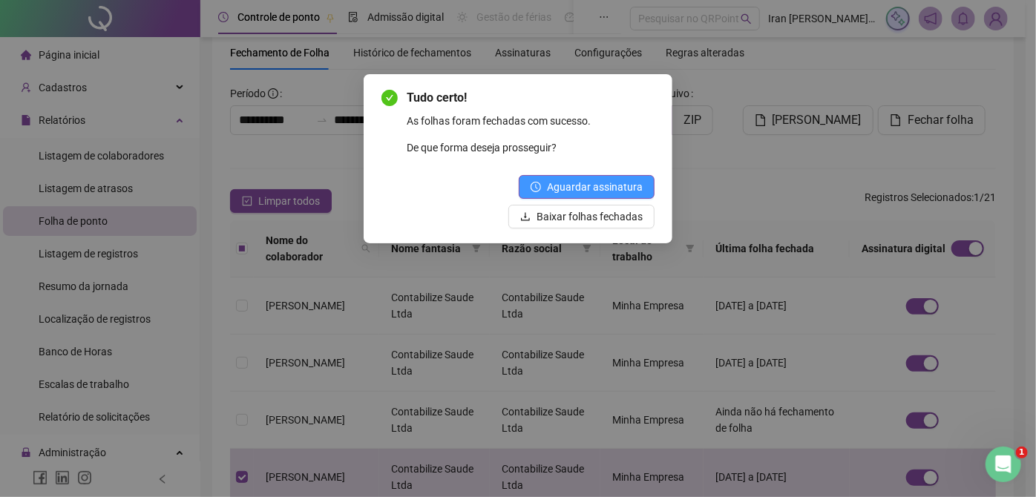
click at [595, 190] on span "Aguardar assinatura" at bounding box center [595, 187] width 96 height 16
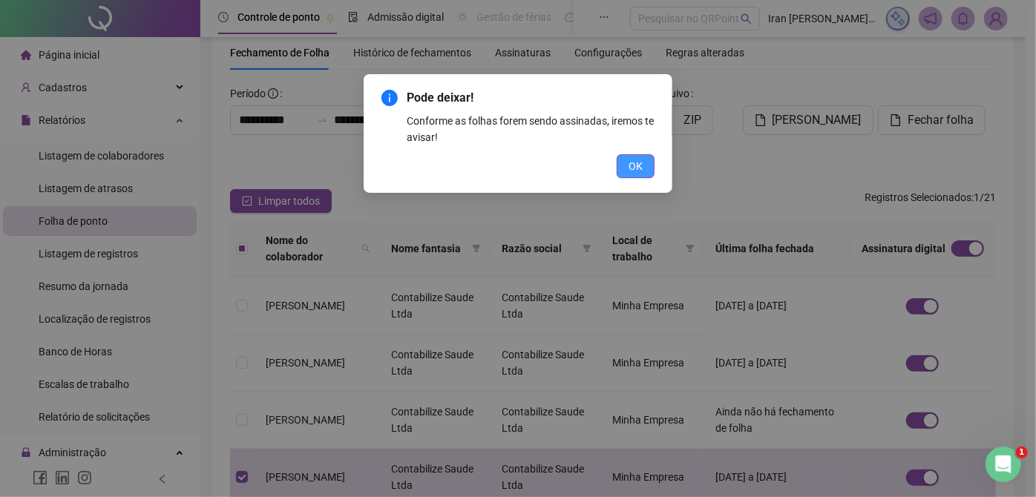
click at [636, 166] on span "OK" at bounding box center [636, 166] width 14 height 16
